Goal: Navigation & Orientation: Find specific page/section

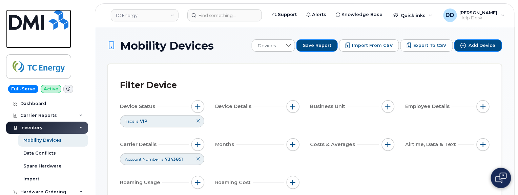
click at [36, 20] on img at bounding box center [38, 19] width 59 height 20
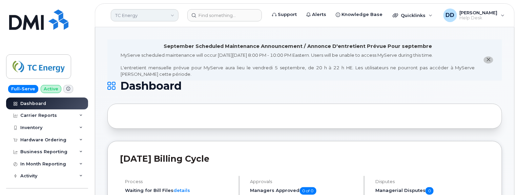
click at [166, 18] on link "TC Energy" at bounding box center [145, 15] width 68 height 12
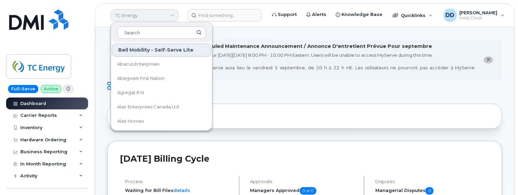
click at [170, 16] on link "TC Energy" at bounding box center [145, 15] width 68 height 12
click at [84, 40] on div "Full-Serve Active Dashboard Carrier Reports Monthly Billing Data Daily Data Poo…" at bounding box center [46, 97] width 92 height 195
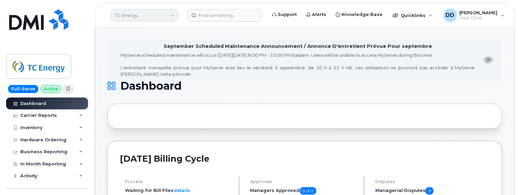
click at [146, 15] on link "TC Energy" at bounding box center [145, 15] width 68 height 12
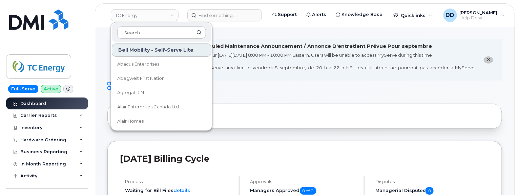
click at [89, 43] on div "Full-Serve Active Dashboard Carrier Reports Monthly Billing Data Daily Data Poo…" at bounding box center [46, 97] width 92 height 195
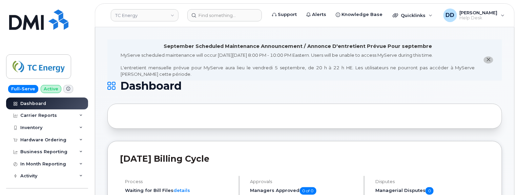
click at [212, 81] on h1 "Dashboard" at bounding box center [303, 85] width 392 height 11
